Goal: Purchase product/service

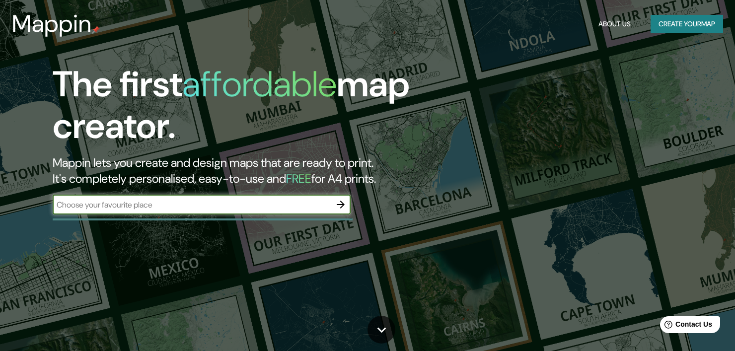
click at [341, 206] on icon "button" at bounding box center [341, 205] width 12 height 12
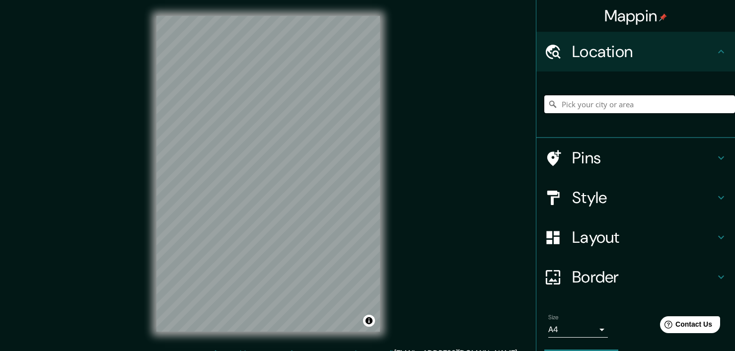
click at [605, 109] on input "Pick your city or area" at bounding box center [639, 104] width 191 height 18
type input "p"
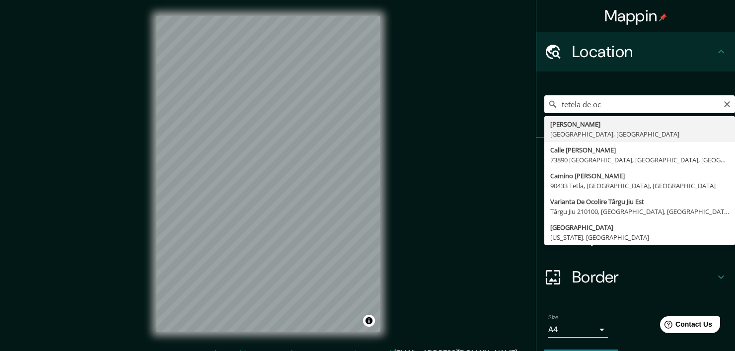
type input "[PERSON_NAME], [GEOGRAPHIC_DATA], [GEOGRAPHIC_DATA]"
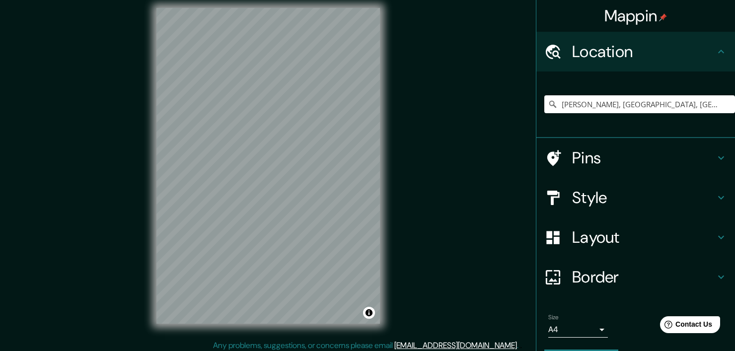
scroll to position [12, 0]
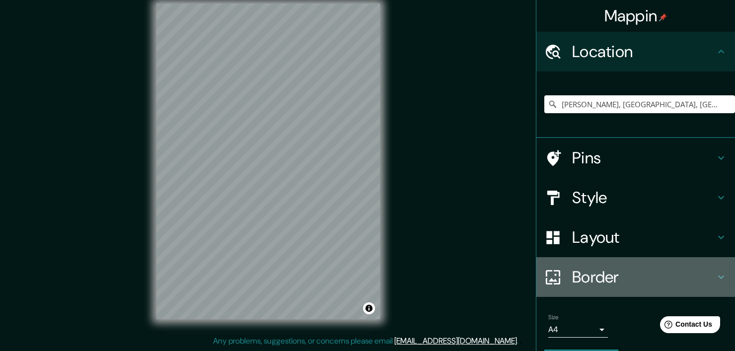
click at [588, 284] on h4 "Border" at bounding box center [643, 277] width 143 height 20
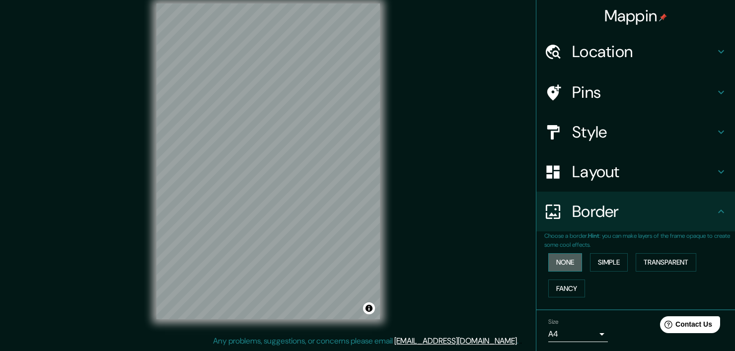
click at [557, 258] on button "None" at bounding box center [565, 262] width 34 height 18
click at [590, 264] on button "Simple" at bounding box center [609, 262] width 38 height 18
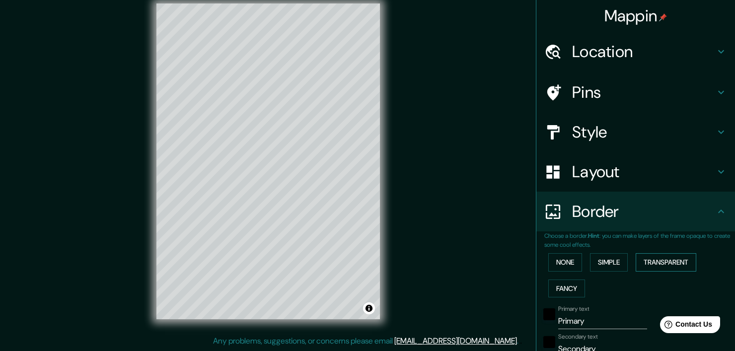
click at [662, 260] on button "Transparent" at bounding box center [666, 262] width 61 height 18
click at [562, 259] on button "None" at bounding box center [565, 262] width 34 height 18
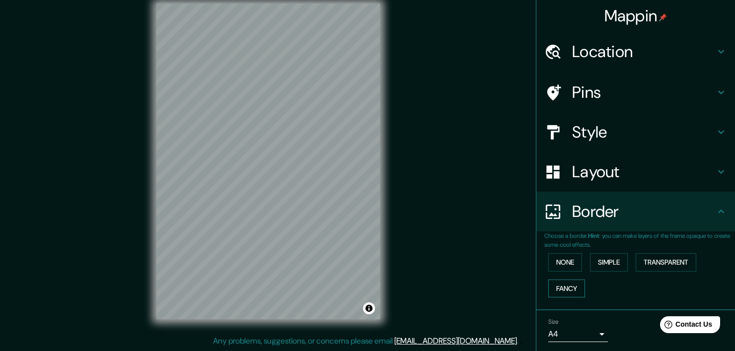
click at [553, 291] on button "Fancy" at bounding box center [566, 289] width 37 height 18
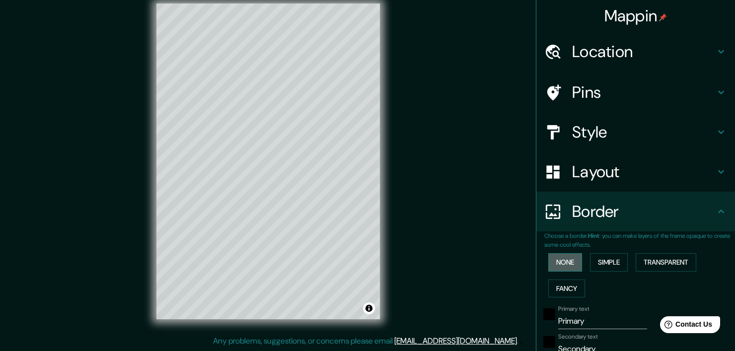
click at [560, 264] on button "None" at bounding box center [565, 262] width 34 height 18
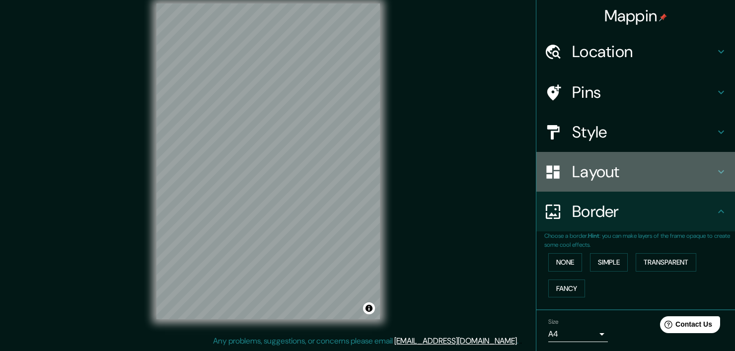
click at [577, 170] on h4 "Layout" at bounding box center [643, 172] width 143 height 20
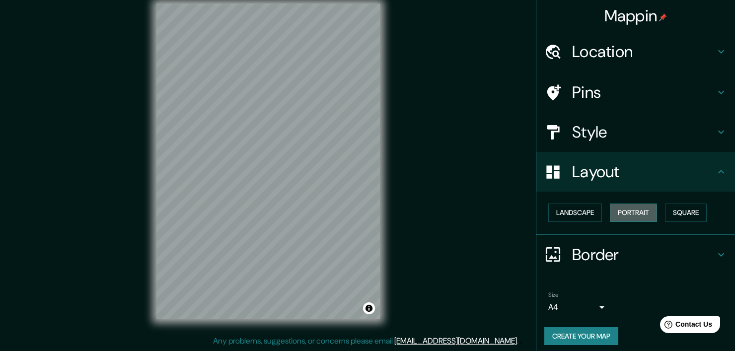
click at [614, 215] on button "Portrait" at bounding box center [633, 213] width 47 height 18
click at [580, 217] on button "Landscape" at bounding box center [575, 213] width 54 height 18
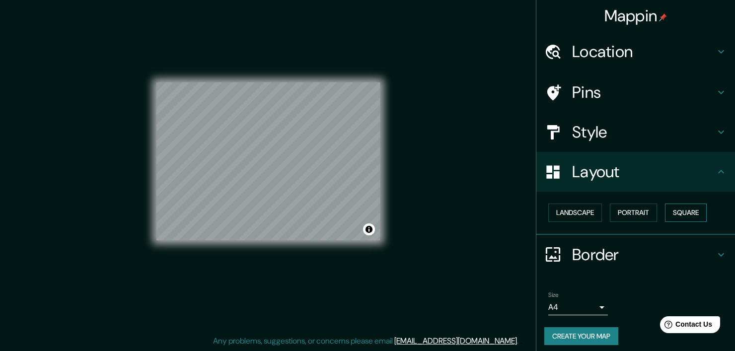
click at [669, 212] on button "Square" at bounding box center [686, 213] width 42 height 18
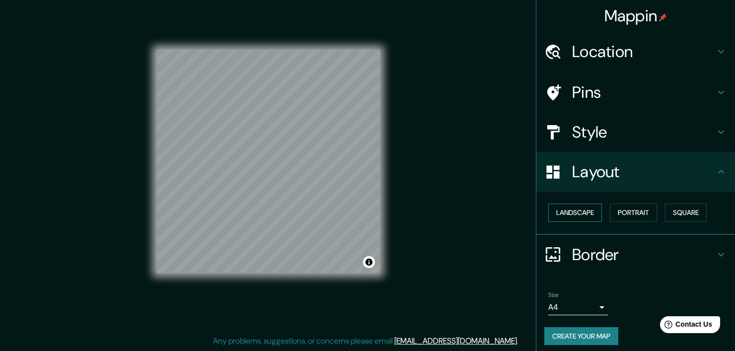
click at [587, 212] on button "Landscape" at bounding box center [575, 213] width 54 height 18
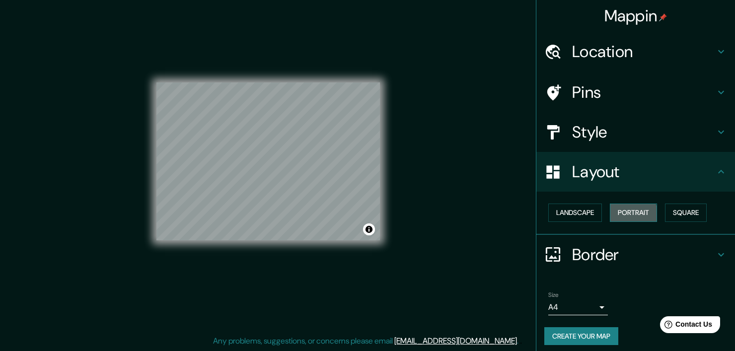
click at [618, 214] on button "Portrait" at bounding box center [633, 213] width 47 height 18
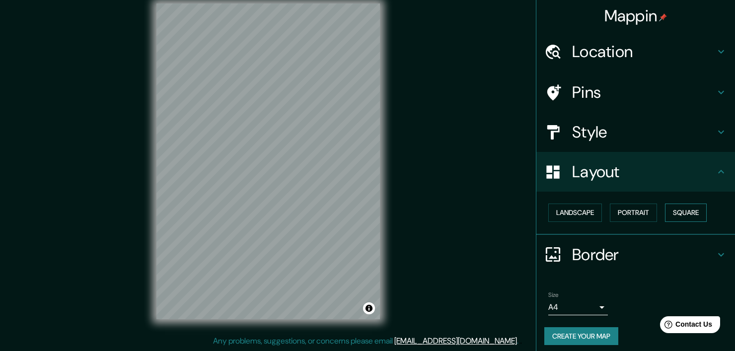
click at [673, 214] on button "Square" at bounding box center [686, 213] width 42 height 18
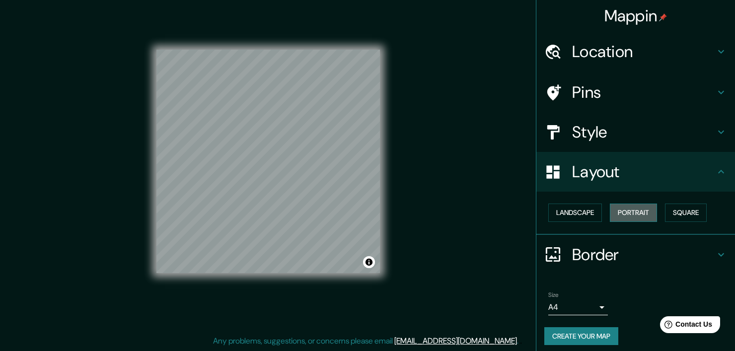
click at [631, 217] on button "Portrait" at bounding box center [633, 213] width 47 height 18
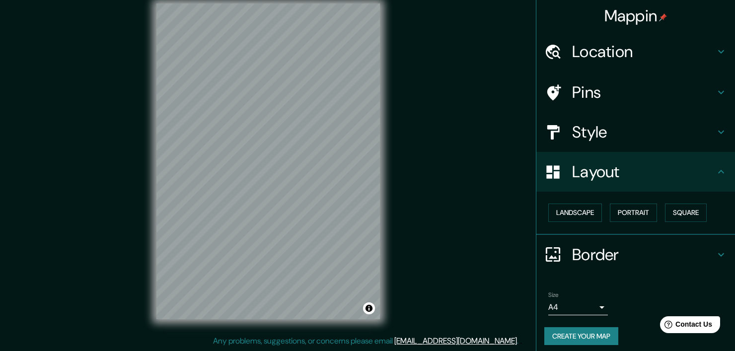
scroll to position [5, 0]
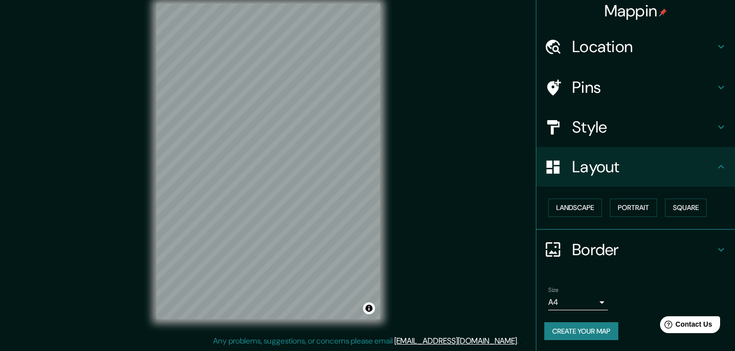
click at [594, 300] on body "Mappin Location [PERSON_NAME], [GEOGRAPHIC_DATA], [GEOGRAPHIC_DATA] Pins Style …" at bounding box center [367, 163] width 735 height 351
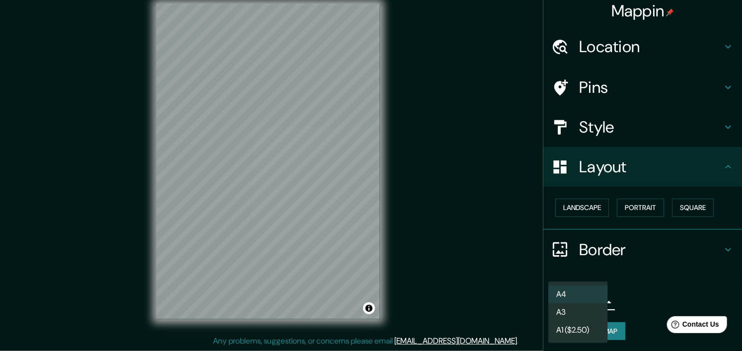
click at [585, 311] on li "A3" at bounding box center [578, 313] width 60 height 18
click at [591, 301] on body "Mappin Location [PERSON_NAME], [GEOGRAPHIC_DATA], [GEOGRAPHIC_DATA] Pins Style …" at bounding box center [371, 163] width 742 height 351
click at [596, 294] on li "A4" at bounding box center [578, 295] width 60 height 18
type input "single"
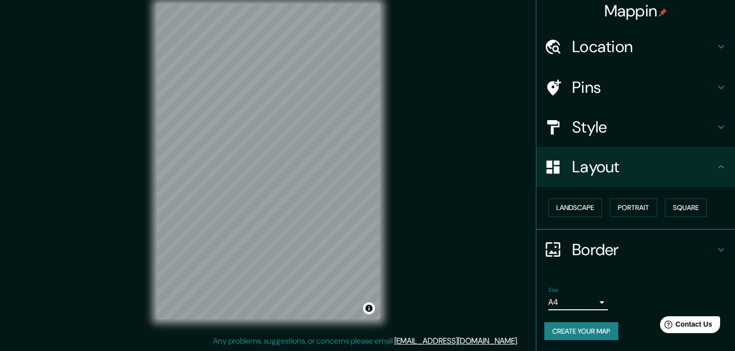
click at [579, 329] on button "Create your map" at bounding box center [581, 331] width 74 height 18
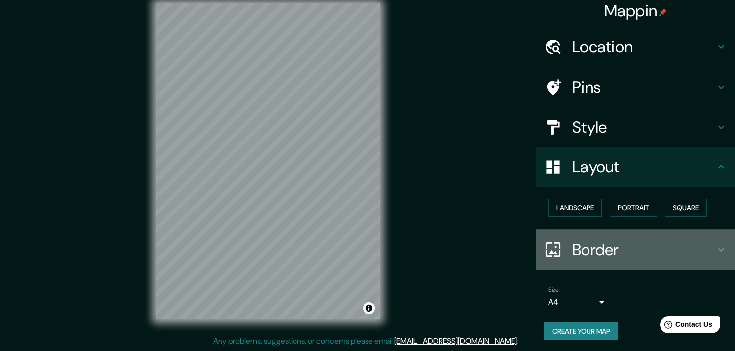
click at [609, 247] on h4 "Border" at bounding box center [643, 250] width 143 height 20
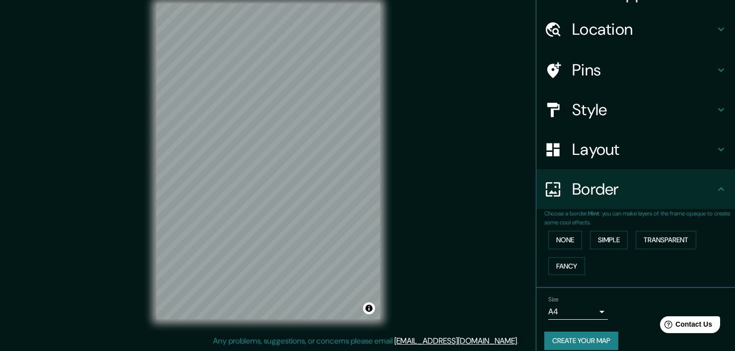
scroll to position [32, 0]
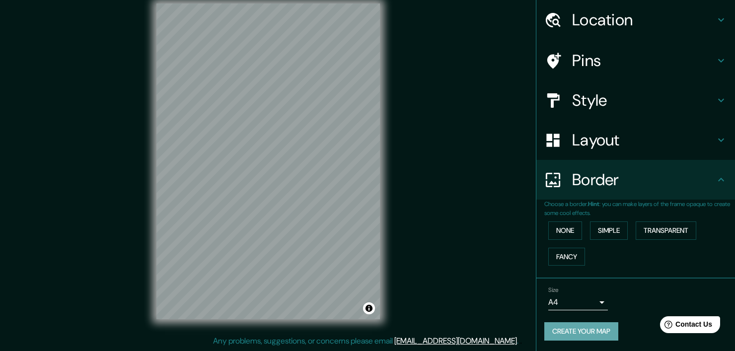
click at [598, 335] on button "Create your map" at bounding box center [581, 331] width 74 height 18
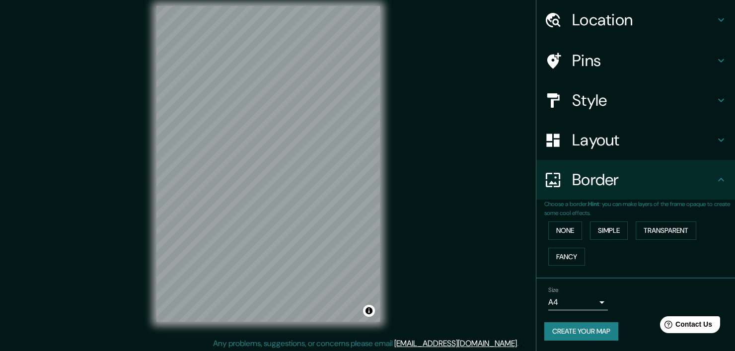
scroll to position [12, 0]
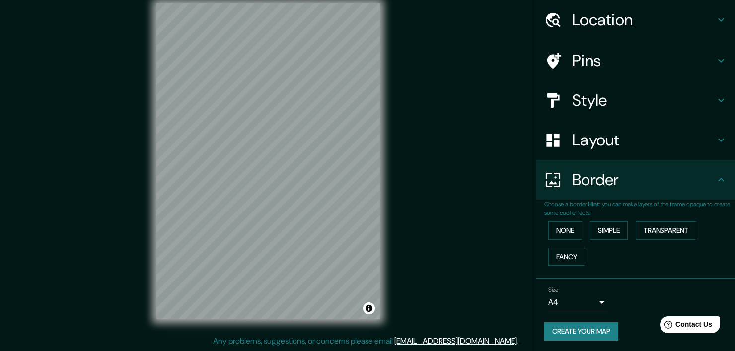
click at [587, 329] on button "Create your map" at bounding box center [581, 331] width 74 height 18
